Goal: Task Accomplishment & Management: Manage account settings

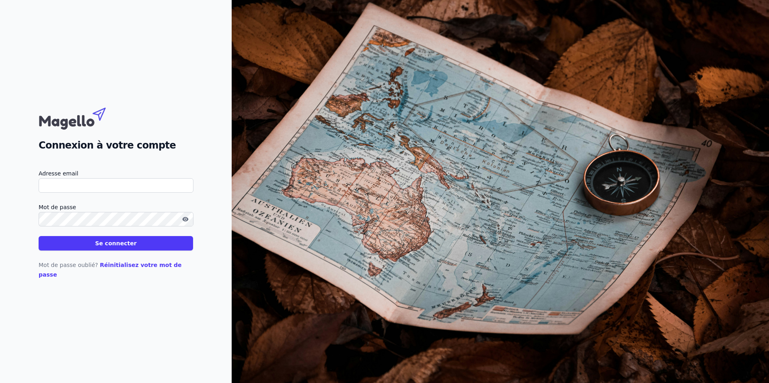
type input "[EMAIL_ADDRESS][DOMAIN_NAME]"
click at [101, 250] on button "Se connecter" at bounding box center [116, 243] width 154 height 14
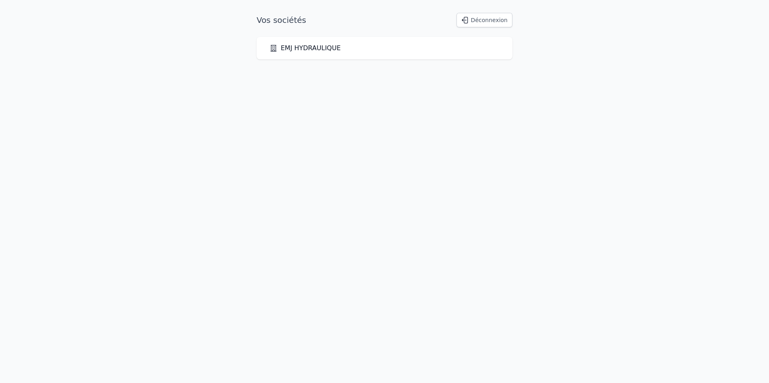
click at [376, 49] on div "EMJ HYDRAULIQUE" at bounding box center [384, 48] width 230 height 10
click at [298, 46] on link "EMJ HYDRAULIQUE" at bounding box center [304, 48] width 71 height 10
